Goal: Register for event/course

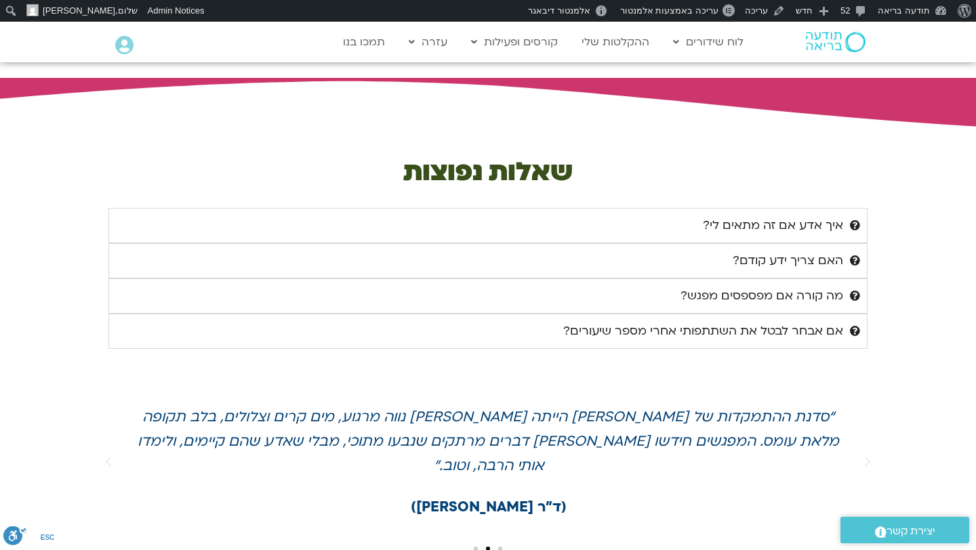
scroll to position [3521, 0]
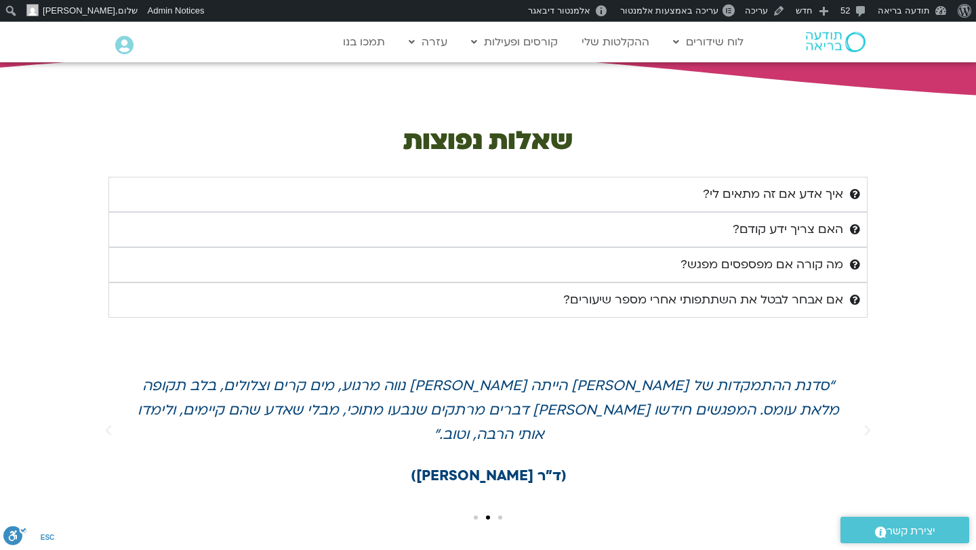
click at [843, 190] on summary "איך אדע אם זה מתאים לי?" at bounding box center [487, 194] width 759 height 35
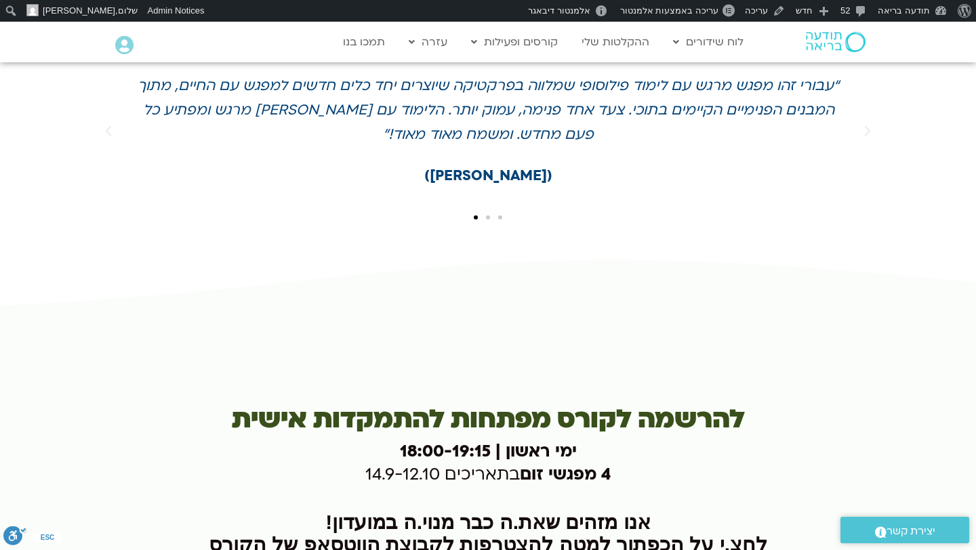
scroll to position [4057, 0]
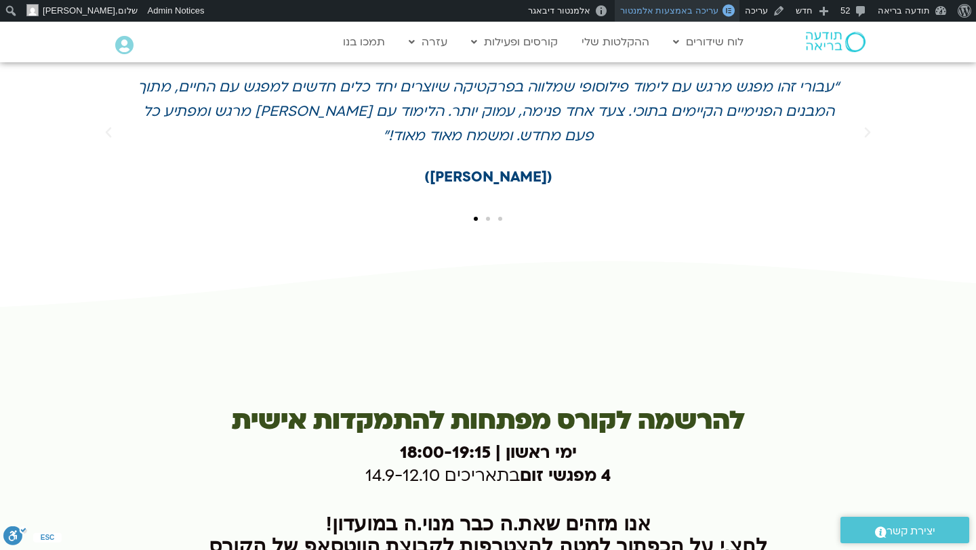
click at [699, 11] on span "עריכה באמצעות אלמנטור" at bounding box center [669, 10] width 98 height 10
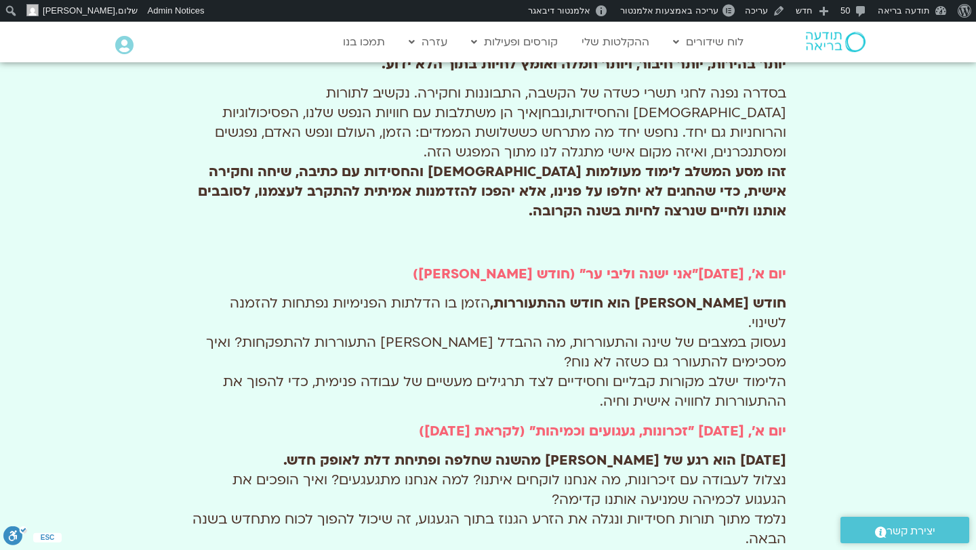
scroll to position [236, 0]
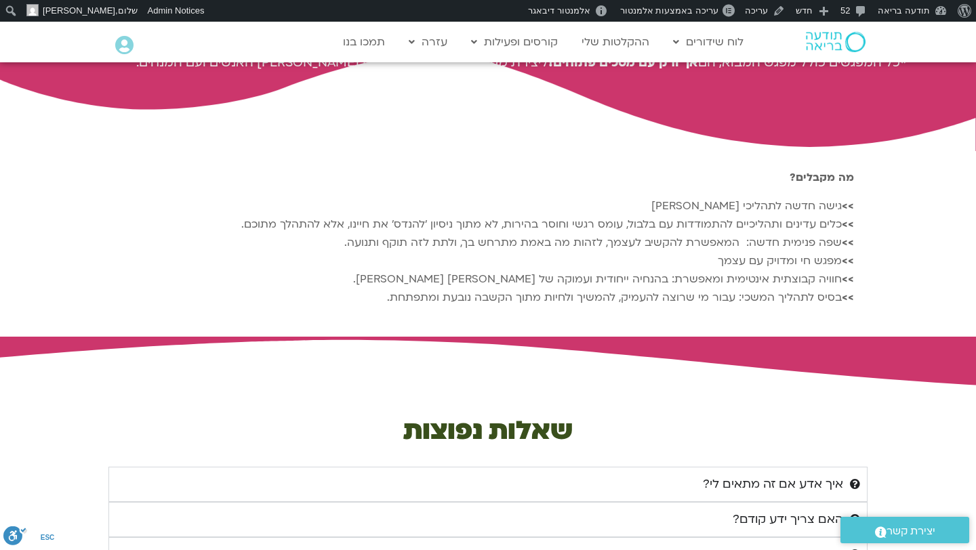
scroll to position [3233, 0]
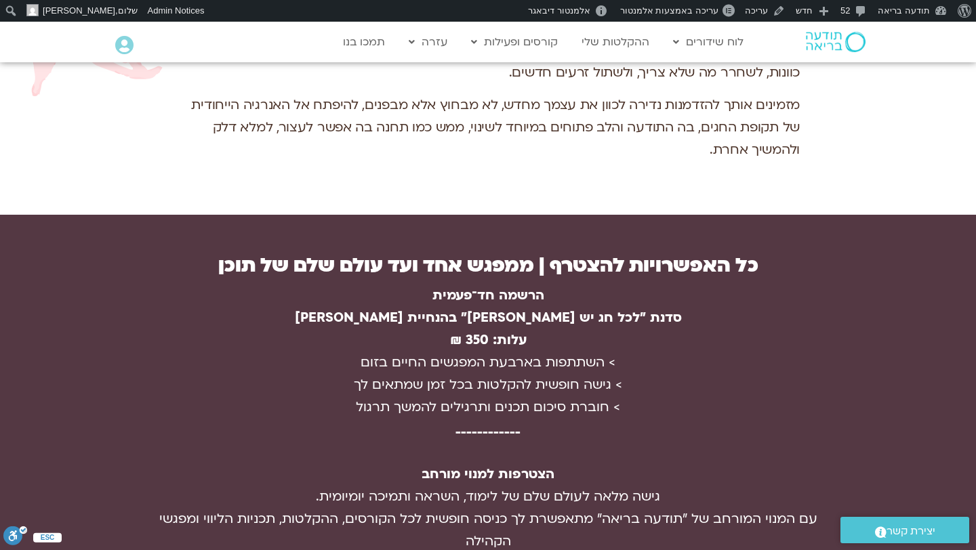
scroll to position [2447, 0]
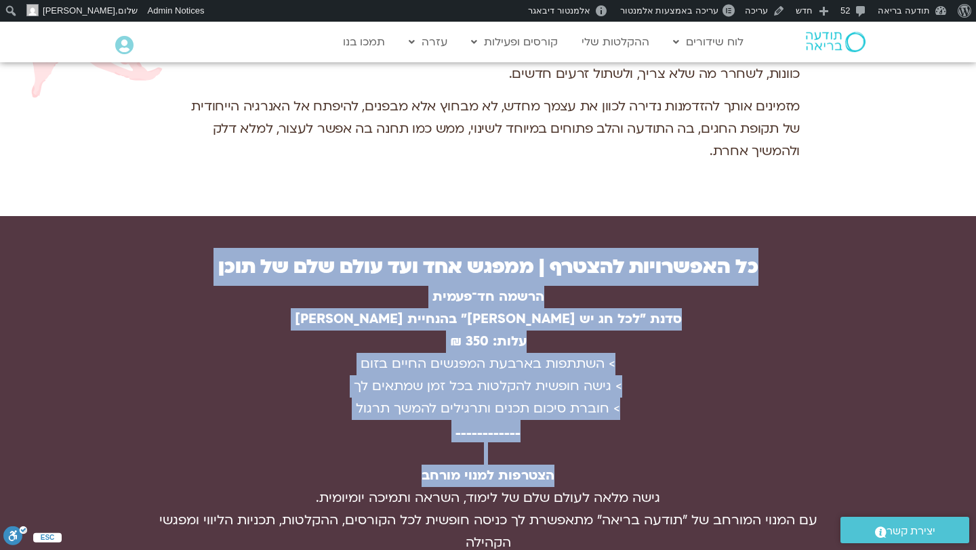
drag, startPoint x: 772, startPoint y: 195, endPoint x: 392, endPoint y: 404, distance: 433.6
click at [392, 404] on div "כל האפשרויות להצטרף | ממפגש אחד ועד עולם שלם של תוכן הרשמה חד־פעמית סדנת "לכל ח…" at bounding box center [488, 554] width 674 height 594
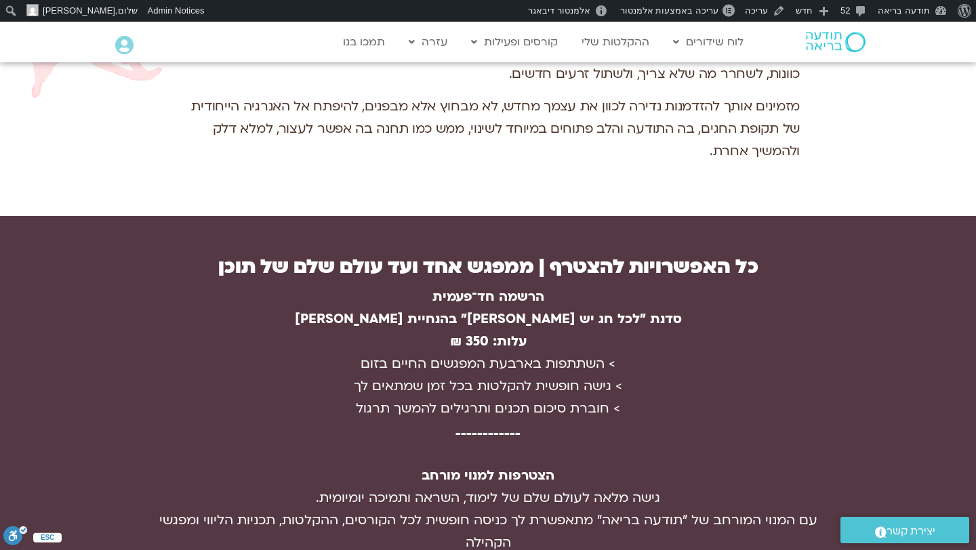
click at [392, 404] on p "הרשמה חד־פעמית סדנת "לכל חג יש לב" בהנחיית מירה רגב עלות: 350 ₪ > השתתפות בארבע…" at bounding box center [488, 498] width 661 height 425
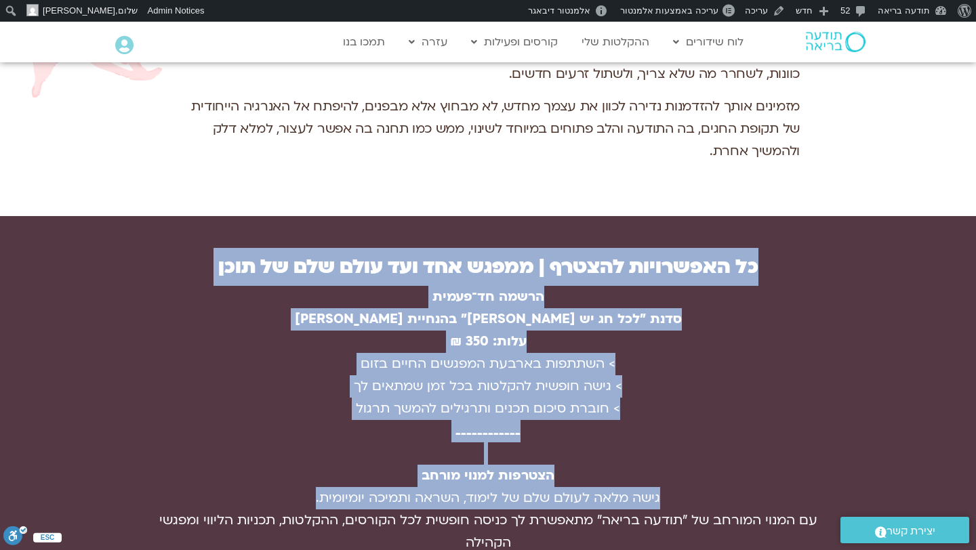
drag, startPoint x: 800, startPoint y: 169, endPoint x: 249, endPoint y: 428, distance: 607.7
click at [249, 428] on section "כל האפשרויות להצטרף | ממפגש אחד ועד עולם שלם של תוכן הרשמה חד־פעמית סדנת "לכל ח…" at bounding box center [488, 554] width 976 height 676
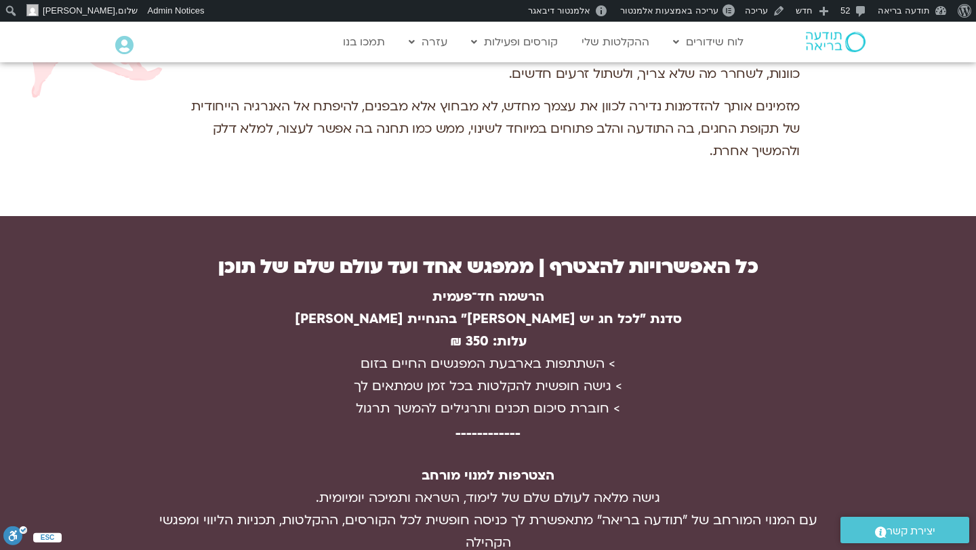
click at [250, 428] on p "הרשמה חד־פעמית סדנת "לכל חג יש לב" בהנחיית מירה רגב עלות: 350 ₪ > השתתפות בארבע…" at bounding box center [488, 498] width 661 height 425
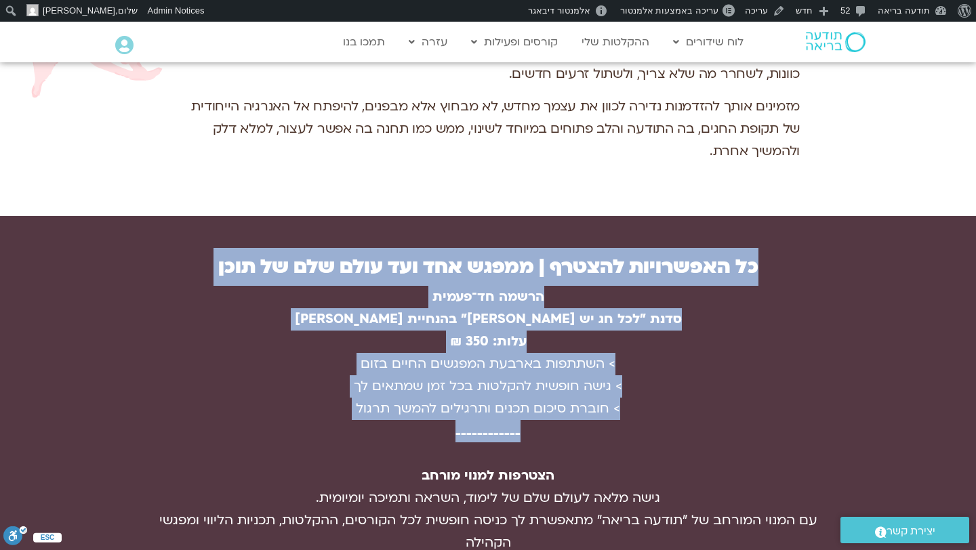
drag, startPoint x: 807, startPoint y: 173, endPoint x: 191, endPoint y: 352, distance: 641.3
click at [191, 352] on div "כל האפשרויות להצטרף | ממפגש אחד ועד עולם שלם של תוכן הרשמה חד־פעמית סדנת "לכל ח…" at bounding box center [488, 554] width 674 height 594
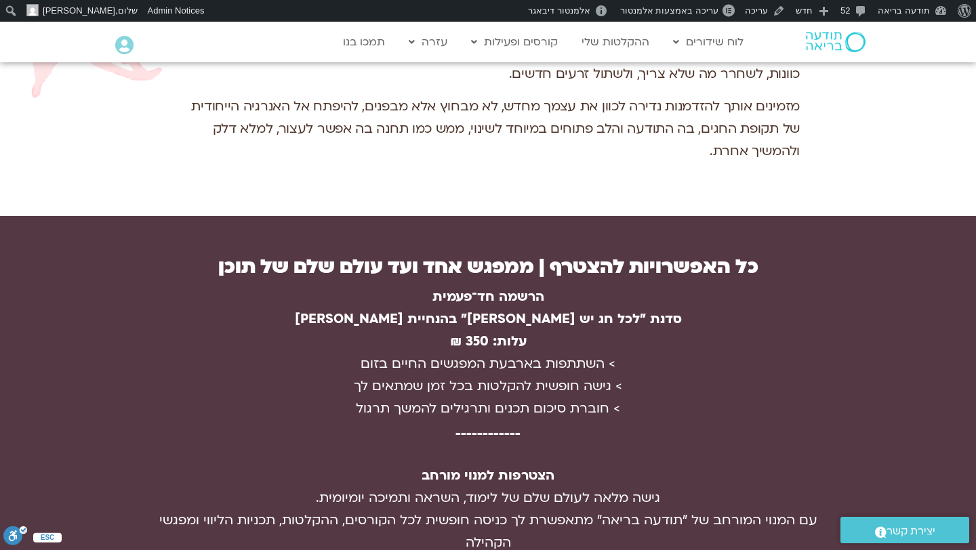
click at [191, 352] on p "הרשמה חד־פעמית סדנת "לכל חג יש לב" בהנחיית מירה רגב עלות: 350 ₪ > השתתפות בארבע…" at bounding box center [488, 498] width 661 height 425
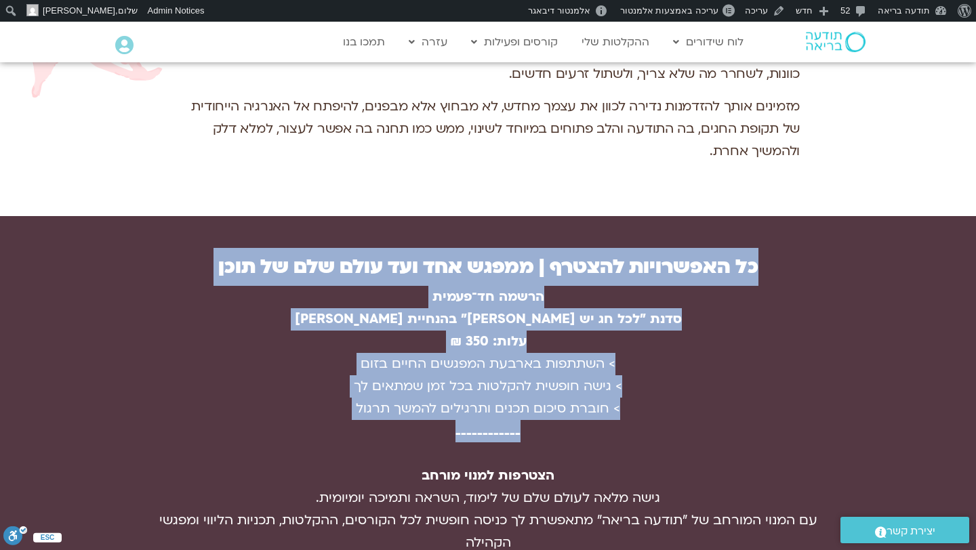
drag, startPoint x: 379, startPoint y: 362, endPoint x: 785, endPoint y: 184, distance: 444.1
click at [785, 257] on div "כל האפשרויות להצטרף | ממפגש אחד ועד עולם שלם של תוכן הרשמה חד־פעמית סדנת "לכל ח…" at bounding box center [488, 554] width 674 height 594
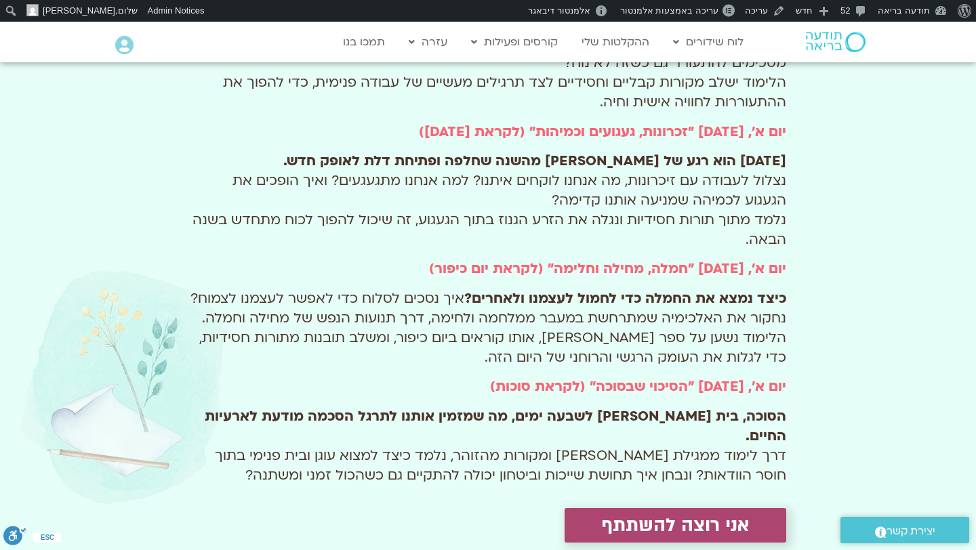
scroll to position [879, 0]
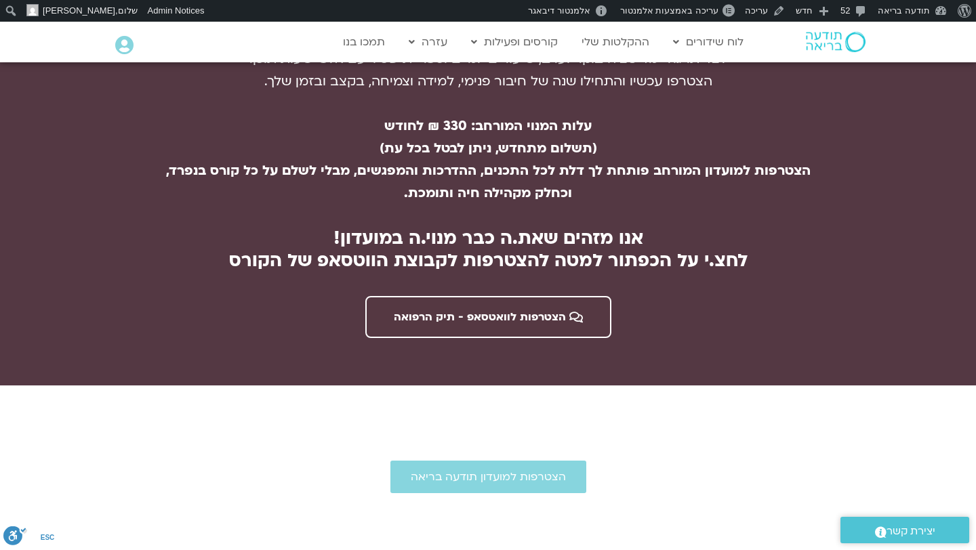
scroll to position [2928, 0]
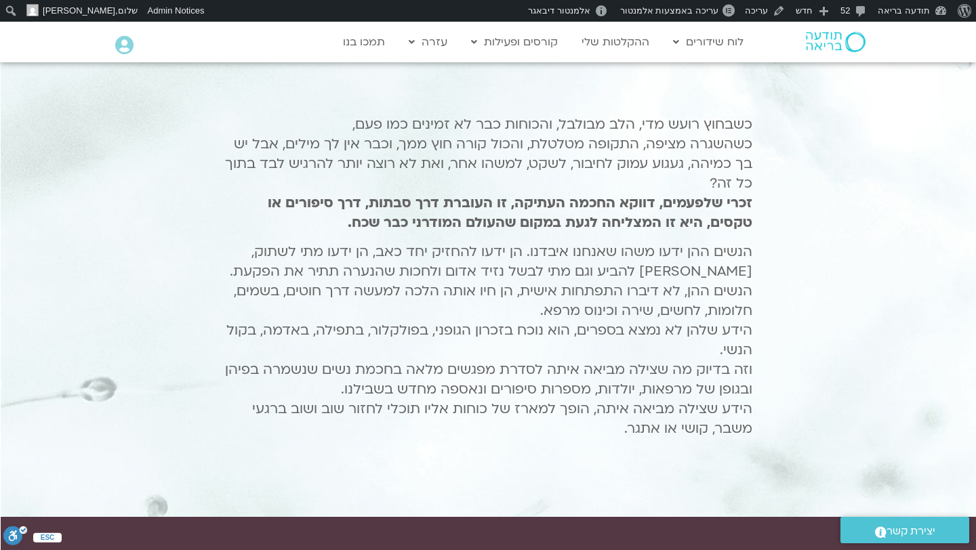
scroll to position [0, -1]
